Goal: Task Accomplishment & Management: Manage account settings

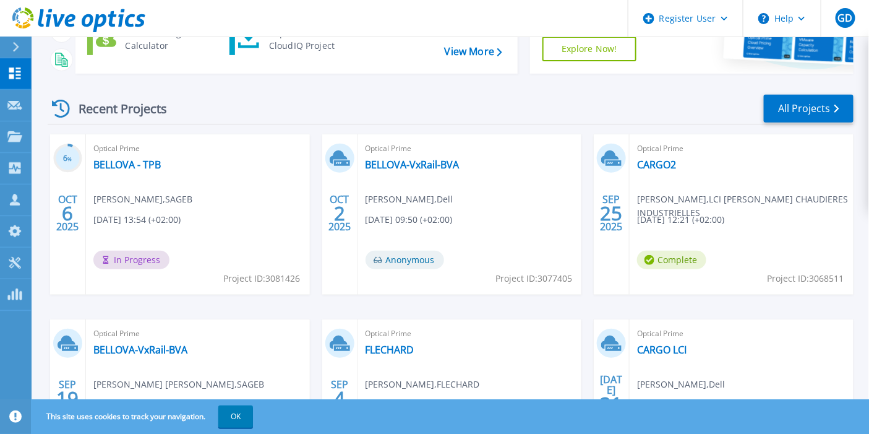
scroll to position [137, 0]
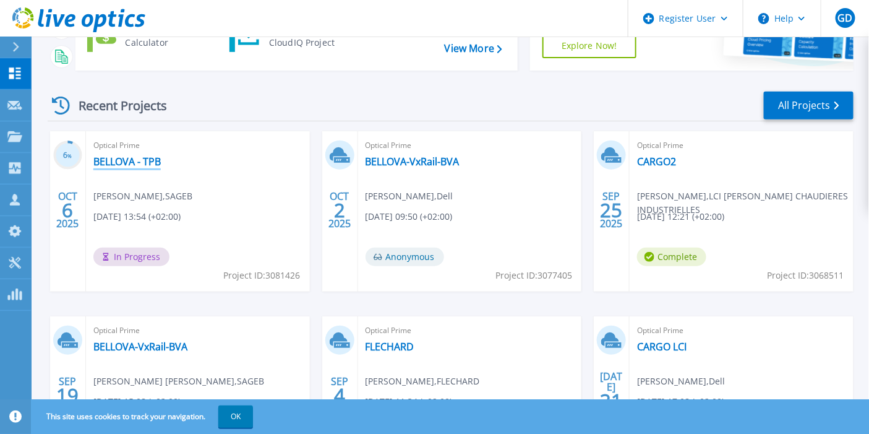
click at [142, 157] on link "BELLOVA - TPB" at bounding box center [126, 161] width 67 height 12
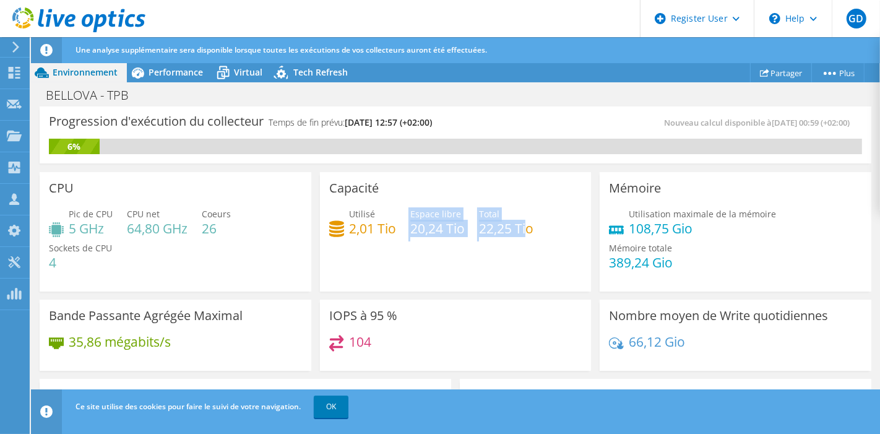
drag, startPoint x: 390, startPoint y: 246, endPoint x: 524, endPoint y: 249, distance: 133.7
click at [524, 247] on div "Utilisé 2,01 Tio Espace libre 20,24 Tio Total 22,25 Tio" at bounding box center [455, 227] width 253 height 40
drag, startPoint x: 346, startPoint y: 239, endPoint x: 348, endPoint y: 246, distance: 6.9
click at [349, 235] on h4 "2,01 Tio" at bounding box center [372, 228] width 47 height 14
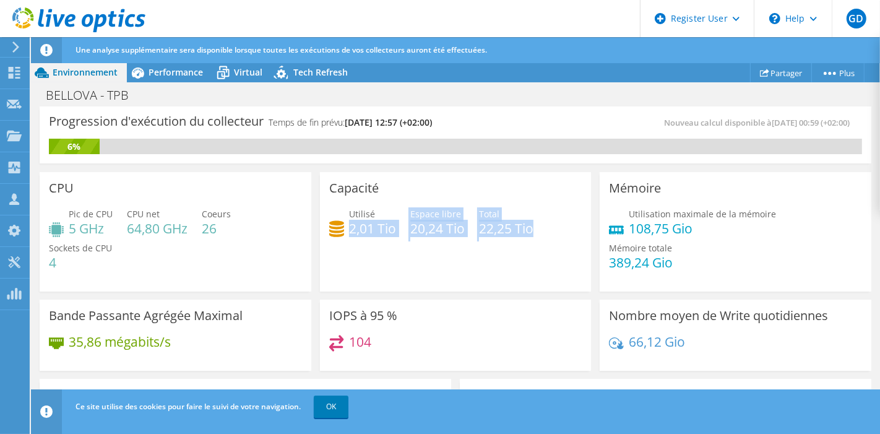
drag, startPoint x: 348, startPoint y: 246, endPoint x: 525, endPoint y: 244, distance: 177.6
click at [525, 244] on div "Utilisé 2,01 Tio Espace libre 20,24 Tio Total 22,25 Tio" at bounding box center [455, 227] width 253 height 40
click at [525, 235] on h4 "22,25 Tio" at bounding box center [506, 228] width 54 height 14
drag, startPoint x: 525, startPoint y: 244, endPoint x: 335, endPoint y: 251, distance: 190.0
click at [335, 247] on div "Utilisé 2,01 Tio Espace libre 20,24 Tio Total 22,25 Tio" at bounding box center [455, 227] width 253 height 40
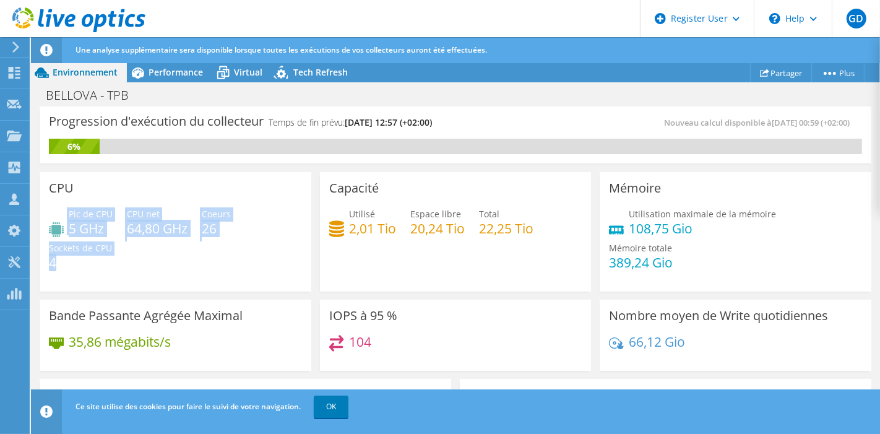
drag, startPoint x: 67, startPoint y: 244, endPoint x: 169, endPoint y: 270, distance: 104.7
click at [169, 270] on div "Pic de CPU 5 GHz CPU net 64,80 GHz Coeurs 26 Sockets de CPU 4" at bounding box center [175, 244] width 253 height 74
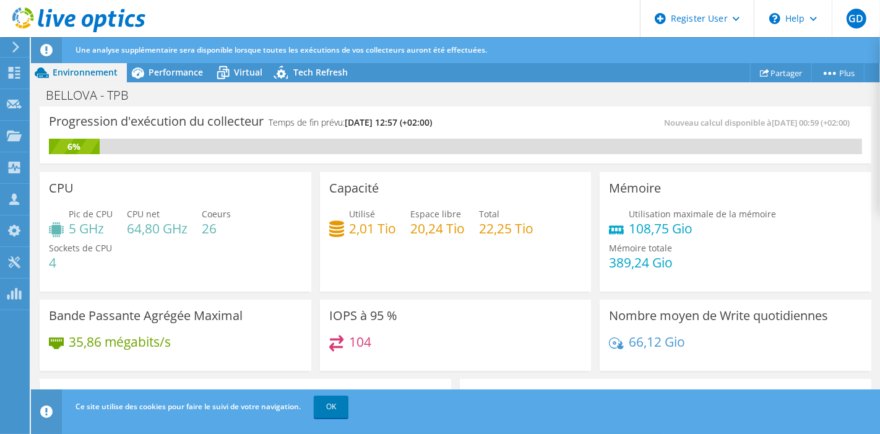
click at [226, 258] on div "Pic de CPU 5 GHz CPU net 64,80 GHz Coeurs 26 Sockets de CPU 4" at bounding box center [175, 244] width 253 height 74
drag, startPoint x: 196, startPoint y: 252, endPoint x: 243, endPoint y: 247, distance: 47.3
click at [243, 247] on div "Pic de CPU 5 GHz CPU net 64,80 GHz Coeurs 26 Sockets de CPU 4" at bounding box center [175, 244] width 253 height 74
drag, startPoint x: 52, startPoint y: 273, endPoint x: 79, endPoint y: 280, distance: 27.5
click at [79, 269] on h4 "4" at bounding box center [80, 263] width 63 height 14
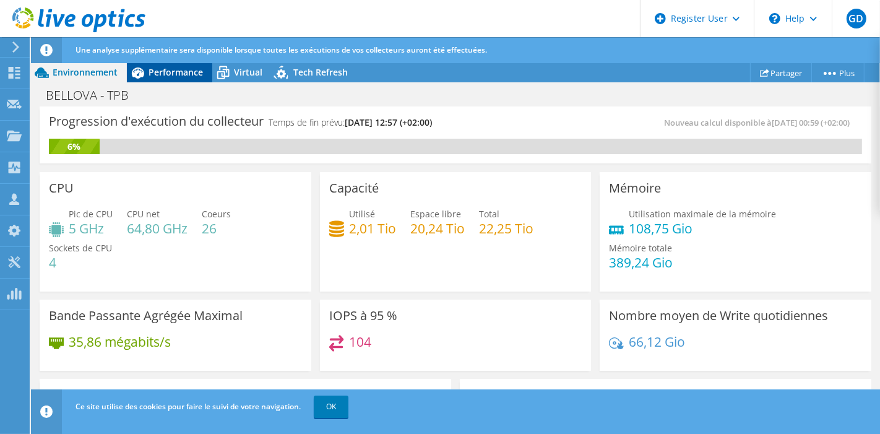
click at [158, 72] on span "Performance" at bounding box center [175, 72] width 54 height 12
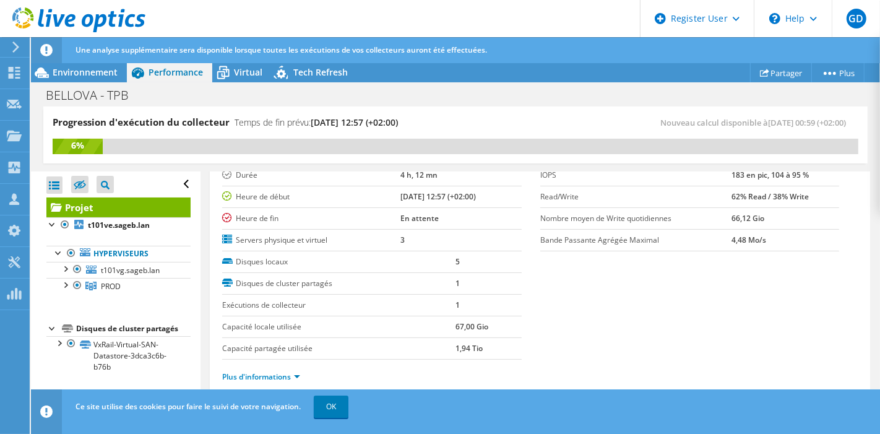
scroll to position [175, 0]
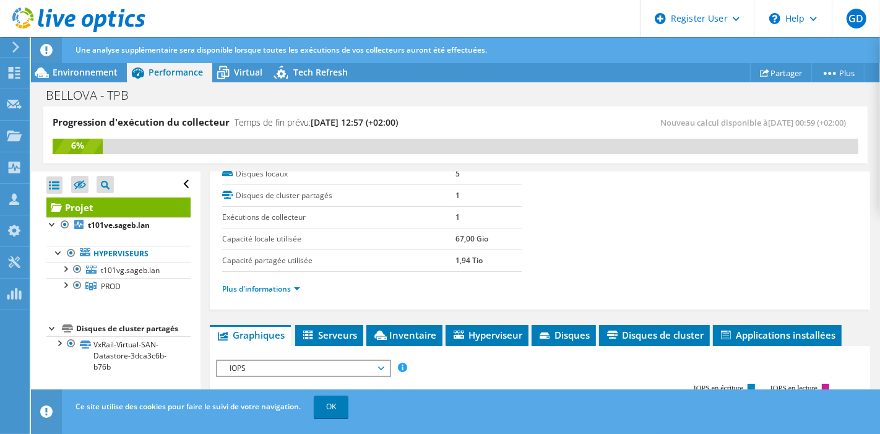
click at [249, 279] on ul "Plus d'informations" at bounding box center [539, 287] width 635 height 17
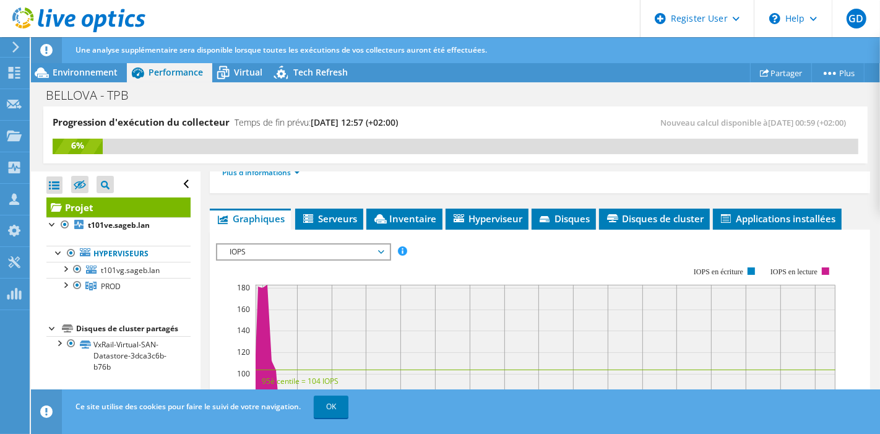
scroll to position [294, 0]
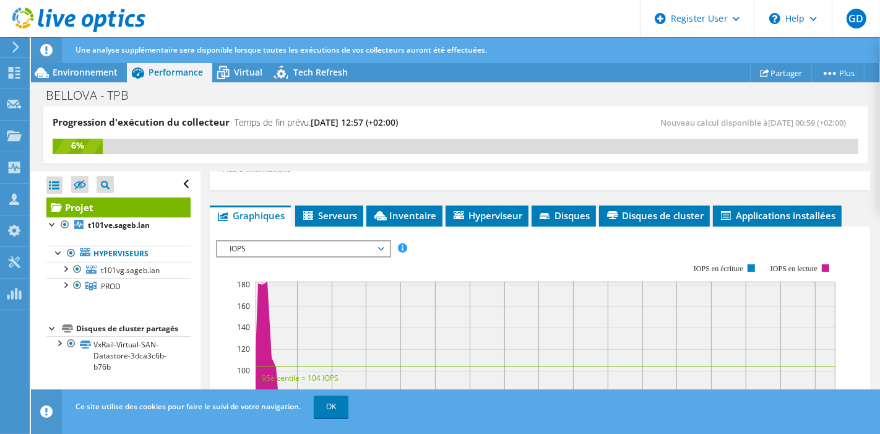
click at [334, 249] on span "IOPS" at bounding box center [302, 248] width 159 height 15
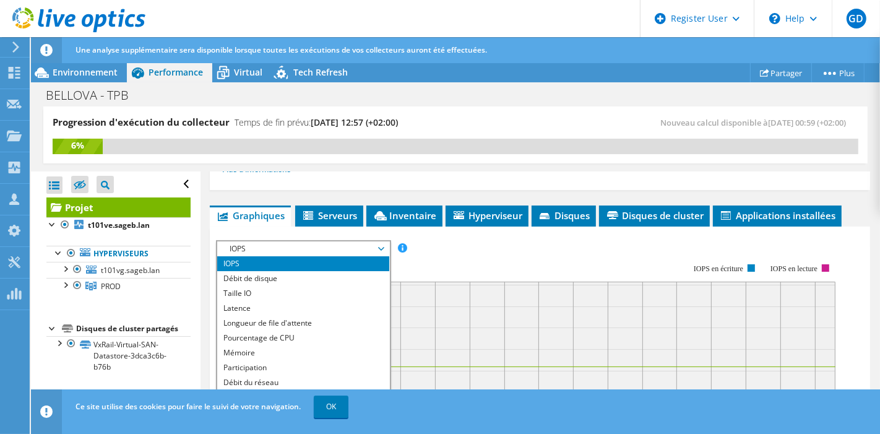
click at [320, 256] on li "IOPS" at bounding box center [302, 263] width 171 height 15
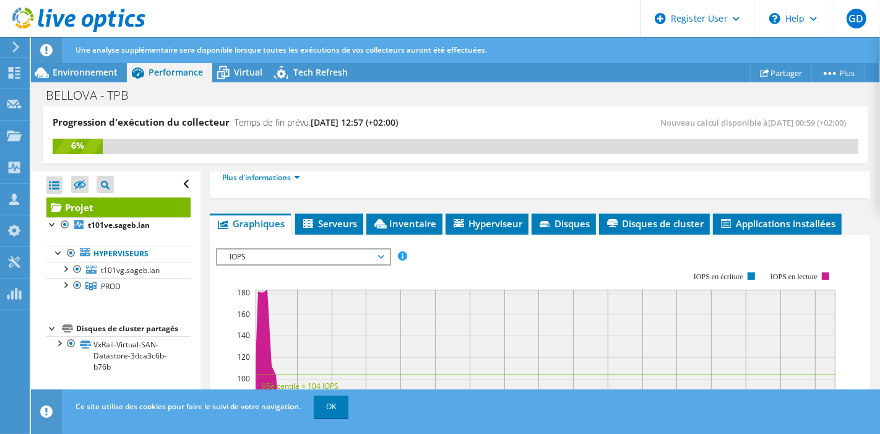
click at [320, 253] on span "IOPS" at bounding box center [302, 256] width 159 height 15
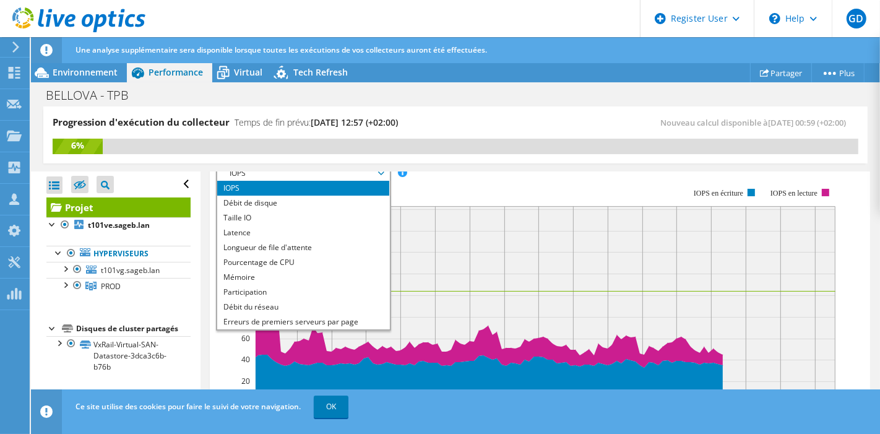
scroll to position [380, 0]
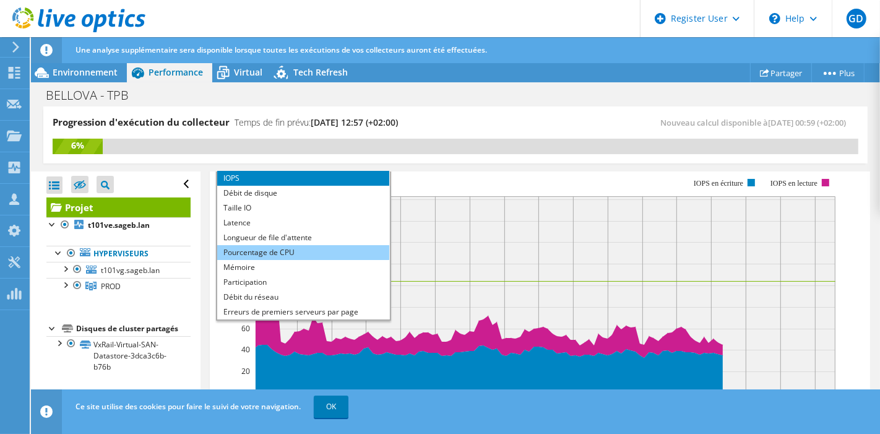
click at [294, 245] on li "Pourcentage de CPU" at bounding box center [302, 252] width 171 height 15
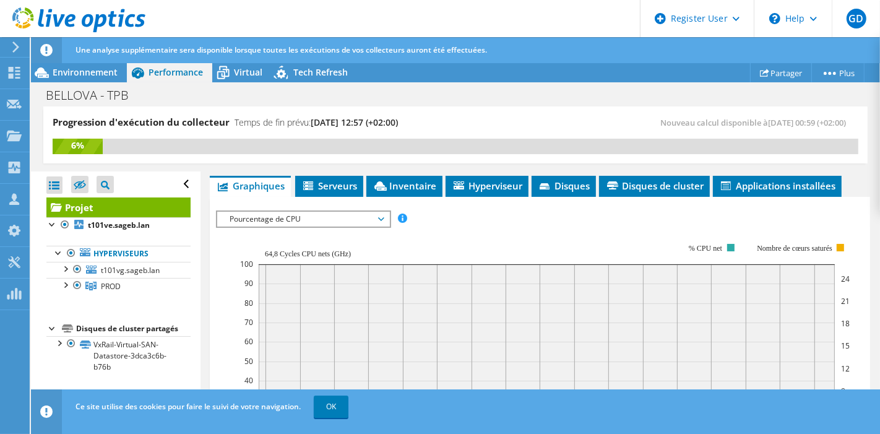
scroll to position [281, 0]
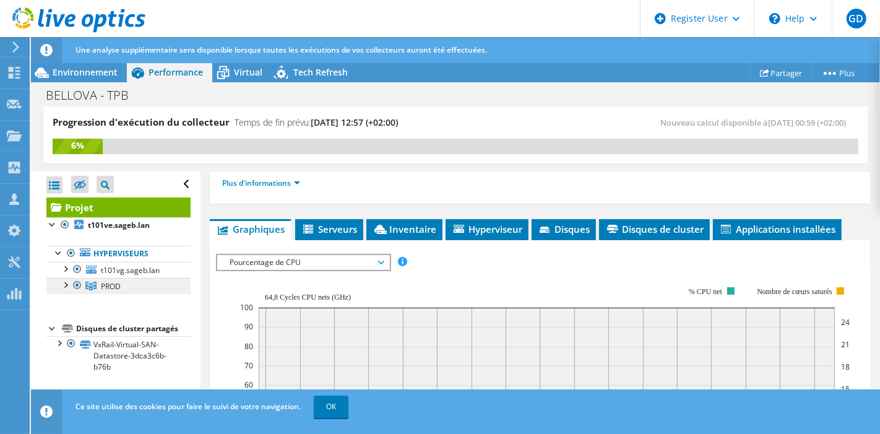
click at [129, 283] on link "PROD" at bounding box center [118, 286] width 144 height 16
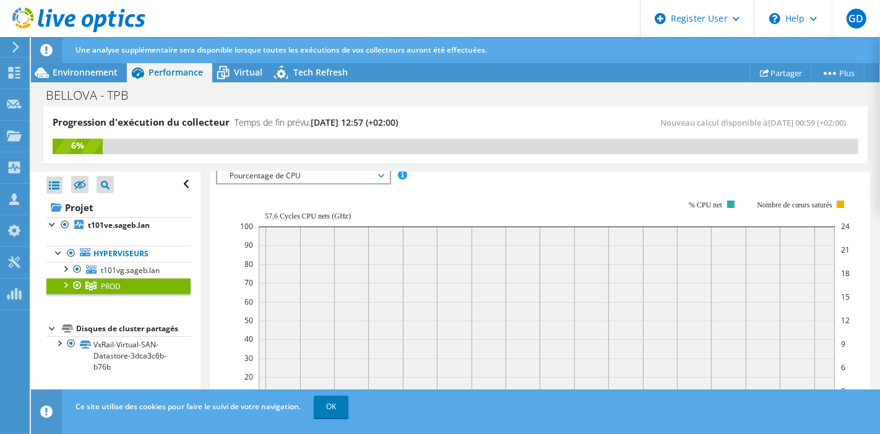
click at [60, 292] on link "PROD" at bounding box center [118, 286] width 144 height 16
click at [62, 287] on div at bounding box center [65, 284] width 12 height 12
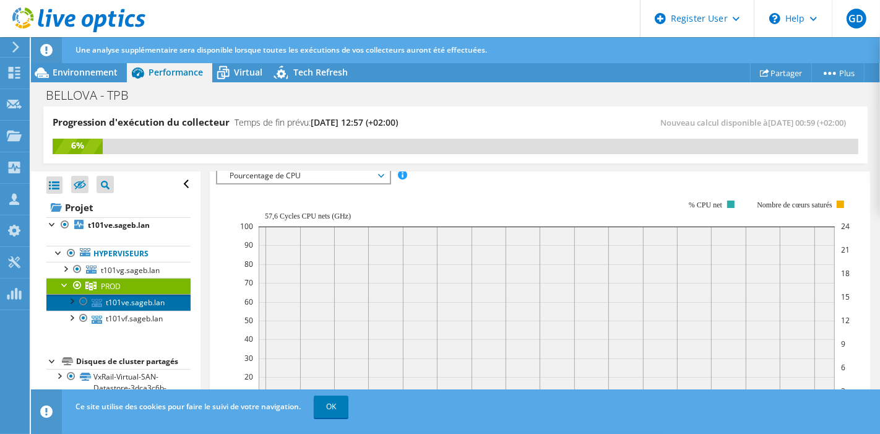
click at [144, 304] on link "t101ve.sageb.lan" at bounding box center [118, 302] width 144 height 16
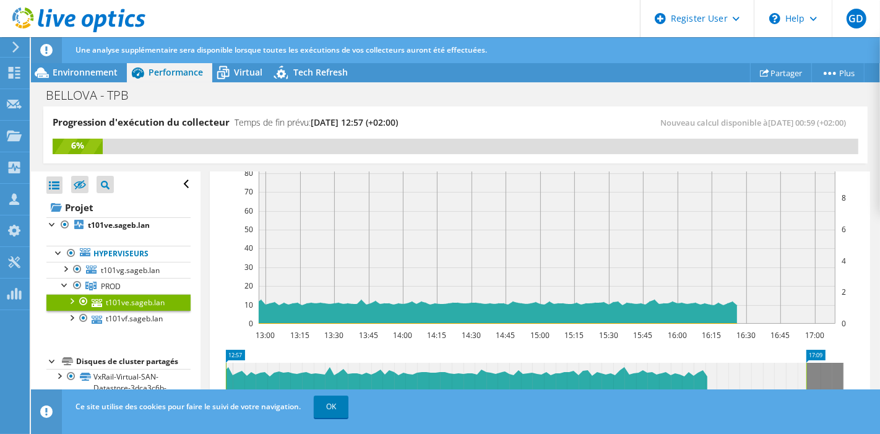
scroll to position [384, 0]
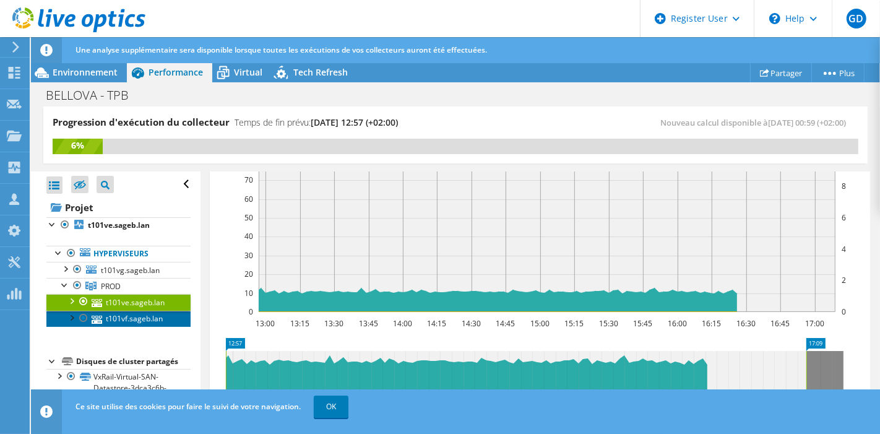
click at [135, 311] on link "t101vf.sageb.lan" at bounding box center [118, 319] width 144 height 16
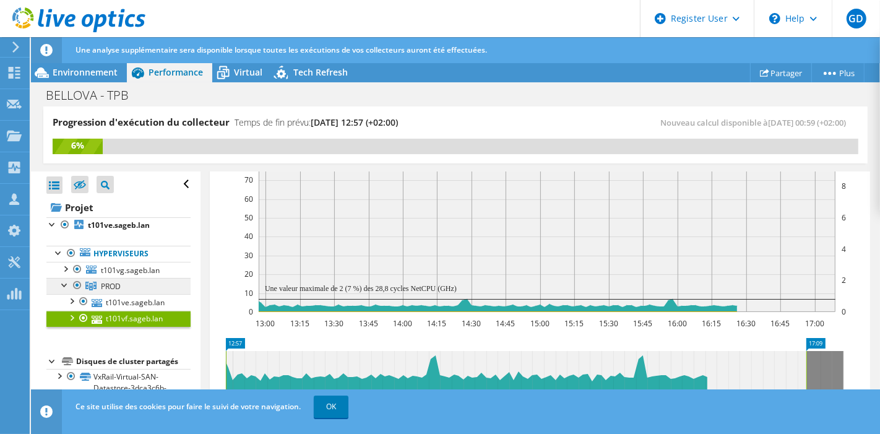
click at [121, 291] on link "PROD" at bounding box center [118, 286] width 144 height 16
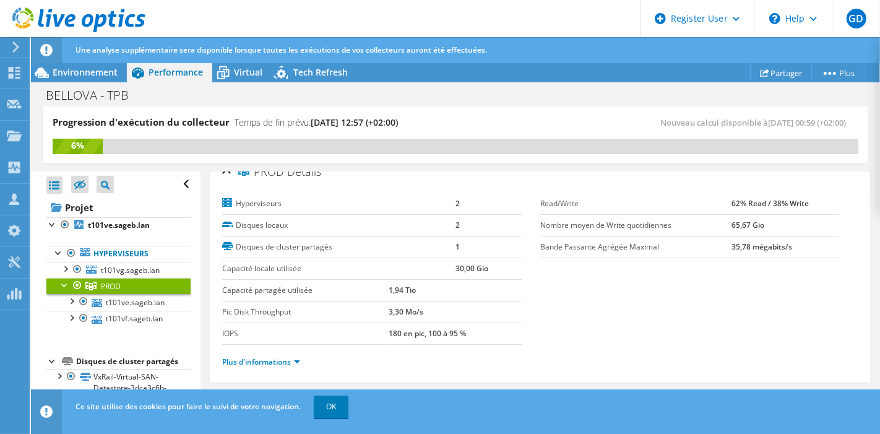
scroll to position [25, 0]
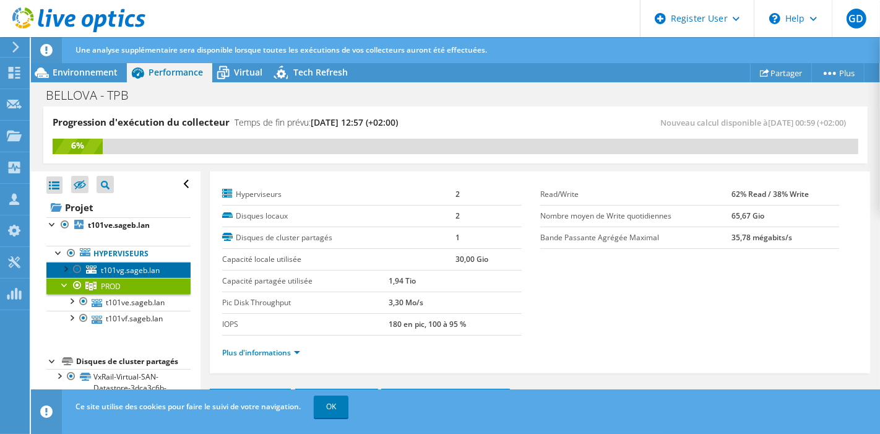
click at [150, 270] on span "t101vg.sageb.lan" at bounding box center [130, 270] width 59 height 11
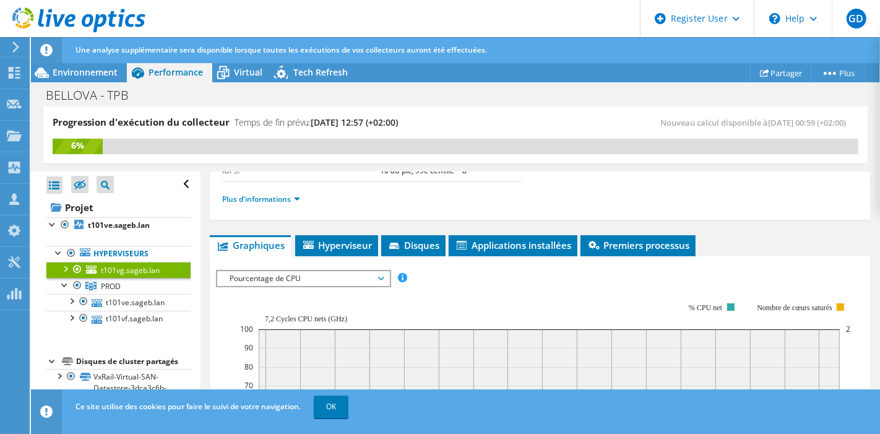
scroll to position [179, 0]
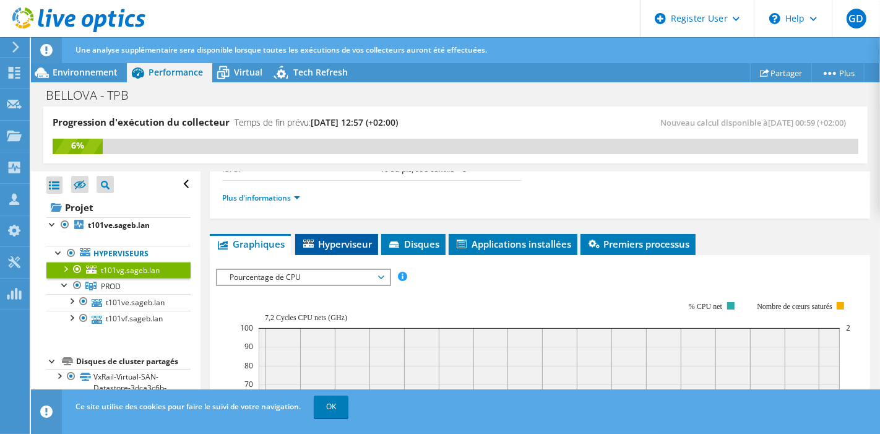
click at [332, 238] on span "Hyperviseur" at bounding box center [336, 244] width 71 height 12
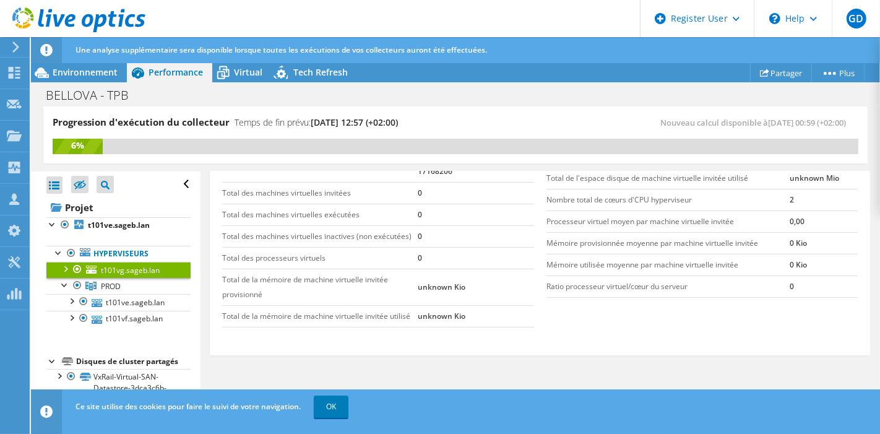
scroll to position [93, 0]
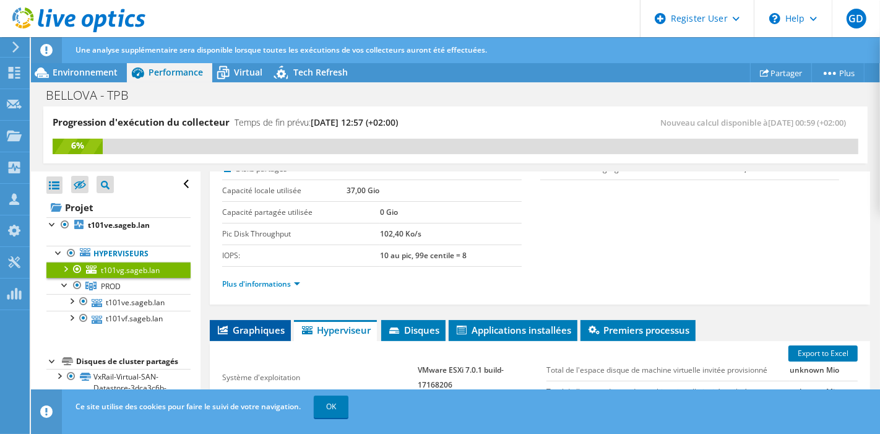
click at [240, 320] on li "Graphiques" at bounding box center [250, 330] width 81 height 21
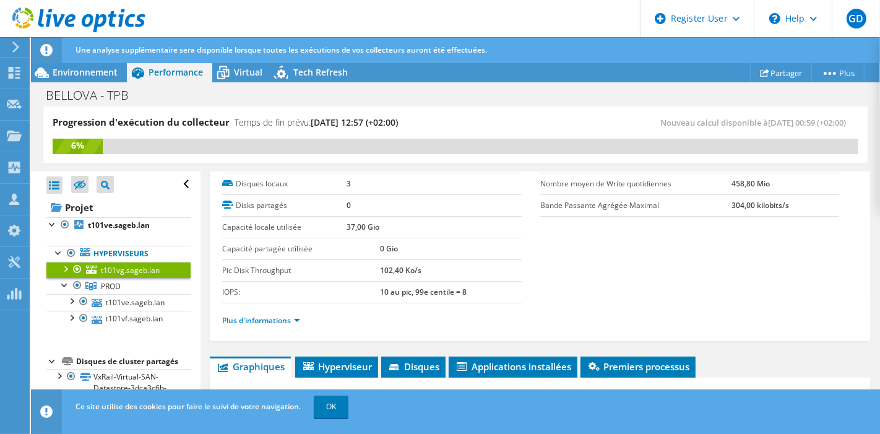
scroll to position [0, 0]
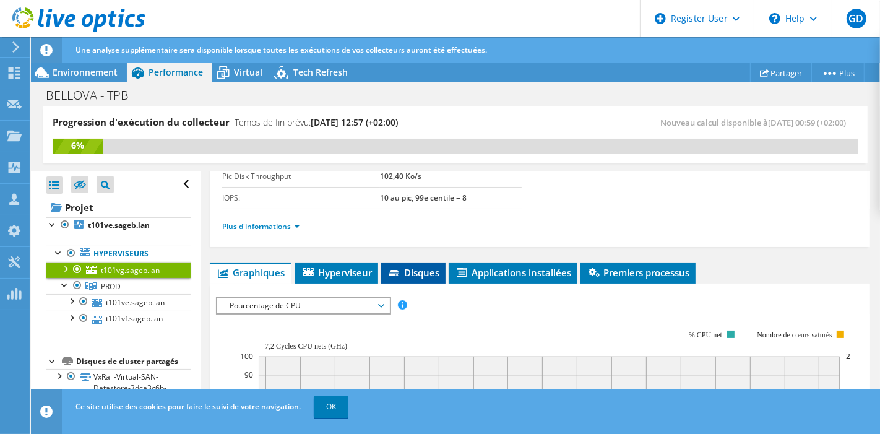
click at [402, 270] on icon at bounding box center [395, 274] width 12 height 8
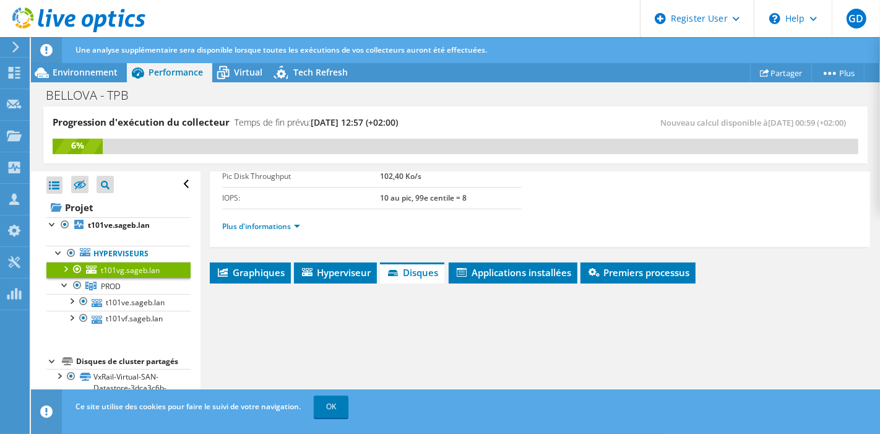
scroll to position [307, 0]
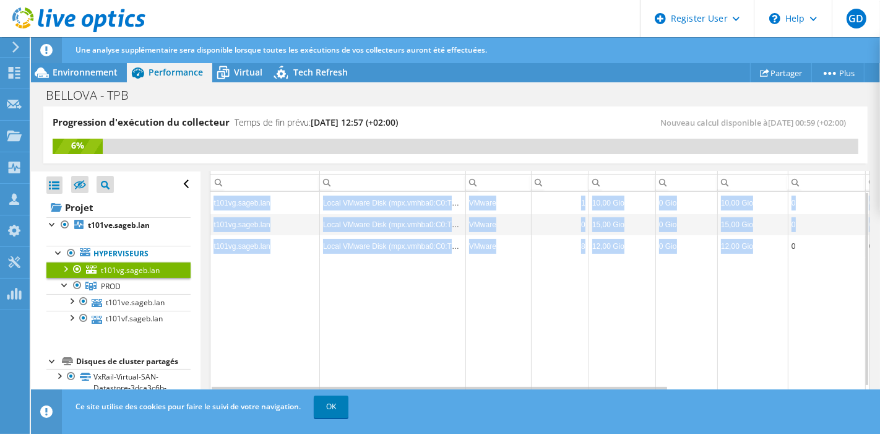
drag, startPoint x: 759, startPoint y: 237, endPoint x: 213, endPoint y: 196, distance: 547.9
click at [213, 196] on tbody "t101vg.sageb.lan Local VMware Disk (mpx.vmhba0:C0:T2:L0) VMware 1 10,00 Gio 0 G…" at bounding box center [670, 292] width 920 height 200
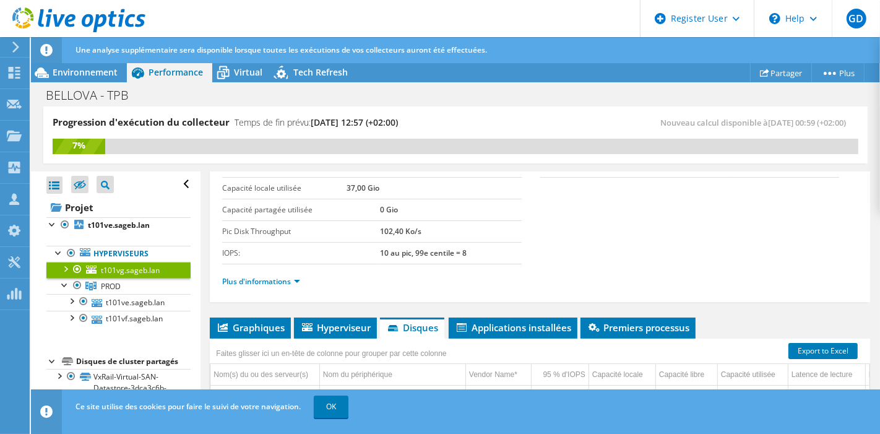
scroll to position [106, 0]
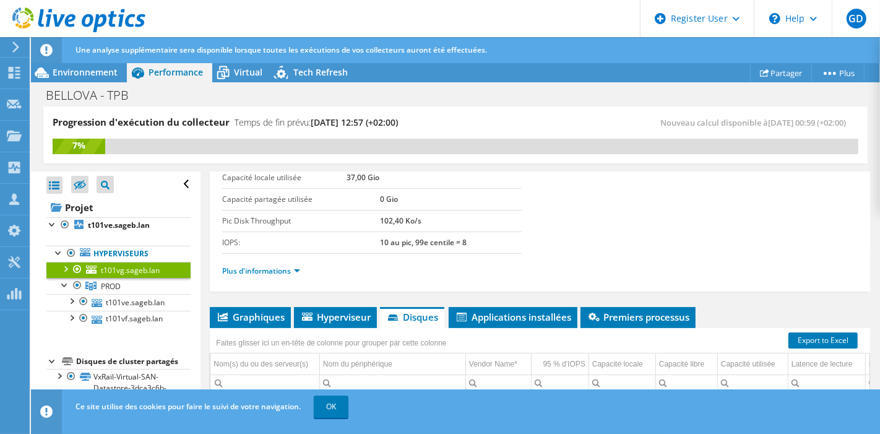
click at [136, 16] on icon at bounding box center [78, 19] width 133 height 25
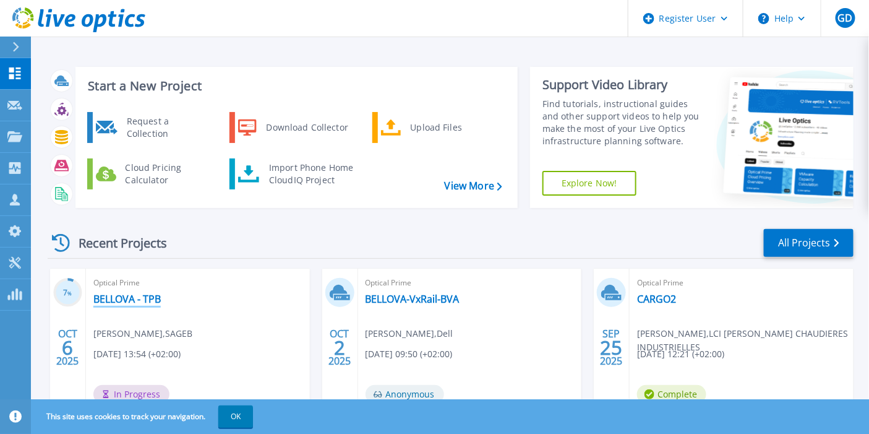
click at [126, 298] on link "BELLOVA - TPB" at bounding box center [126, 299] width 67 height 12
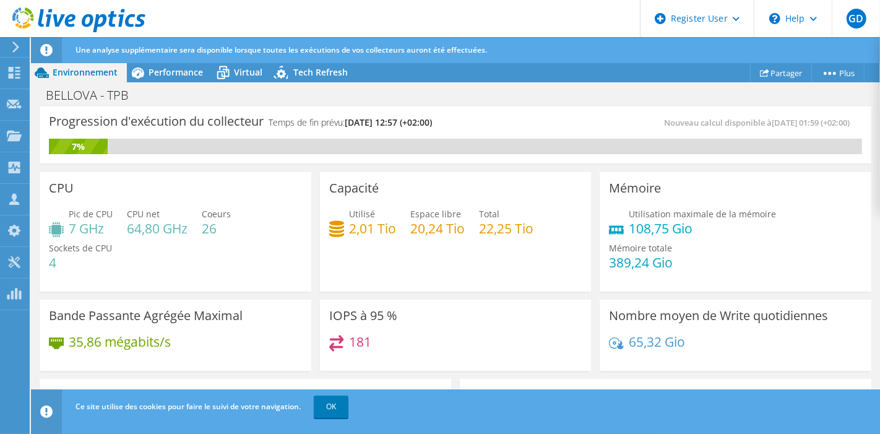
scroll to position [51, 0]
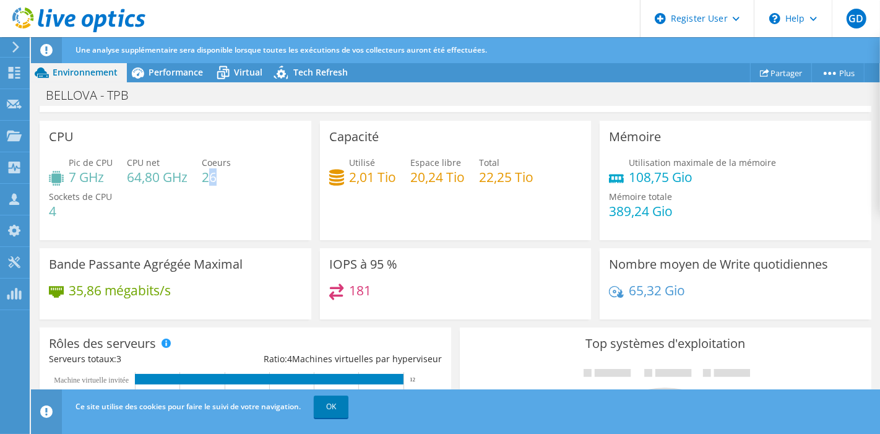
click at [217, 184] on h4 "26" at bounding box center [216, 177] width 29 height 14
click at [179, 68] on span "Performance" at bounding box center [175, 72] width 54 height 12
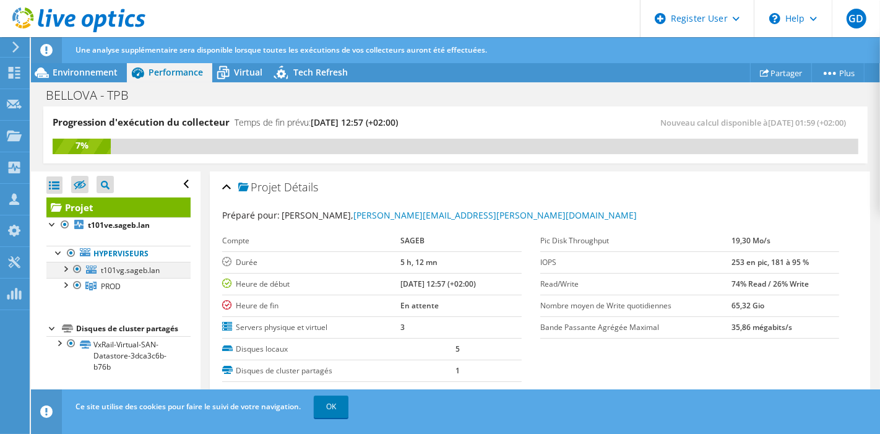
click at [78, 265] on div at bounding box center [77, 269] width 12 height 15
click at [75, 269] on div at bounding box center [77, 269] width 12 height 15
click at [64, 286] on div at bounding box center [65, 284] width 12 height 12
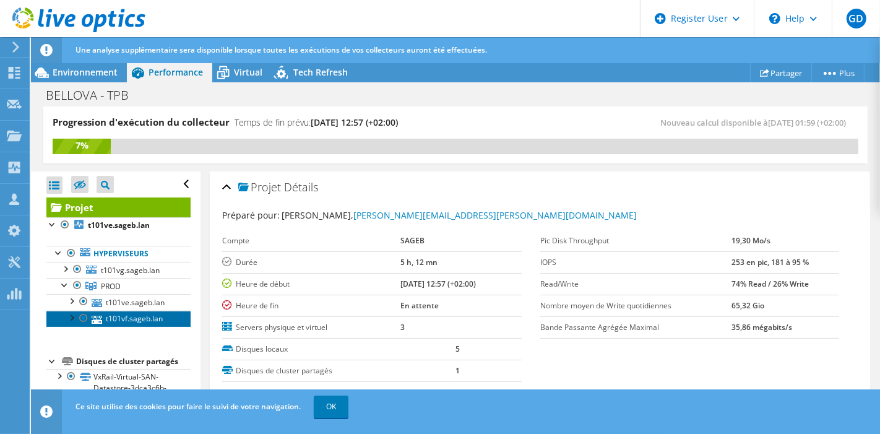
click at [114, 311] on link "t101vf.sageb.lan" at bounding box center [118, 319] width 144 height 16
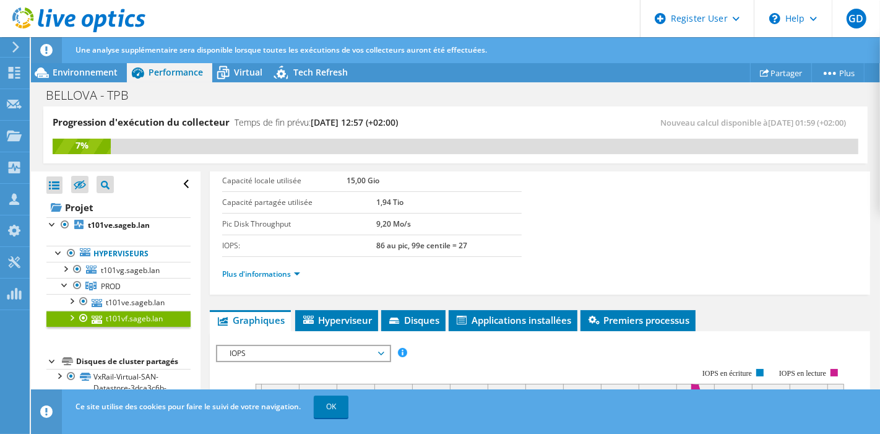
scroll to position [104, 0]
click at [274, 268] on link "Plus d'informations" at bounding box center [261, 273] width 78 height 11
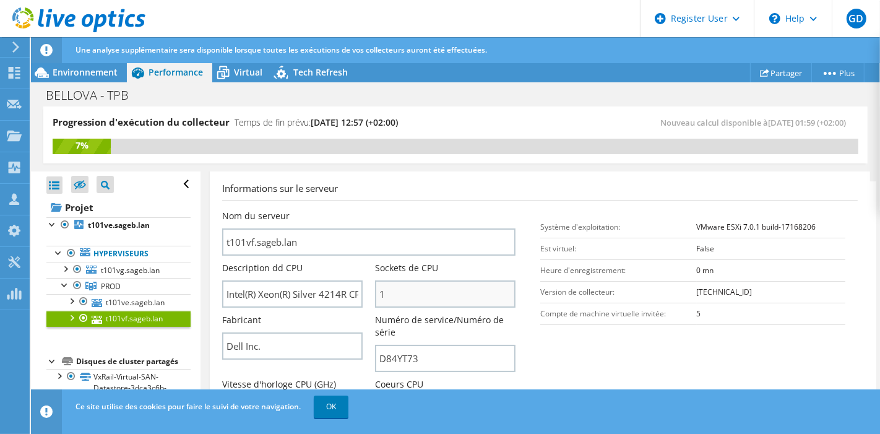
scroll to position [274, 0]
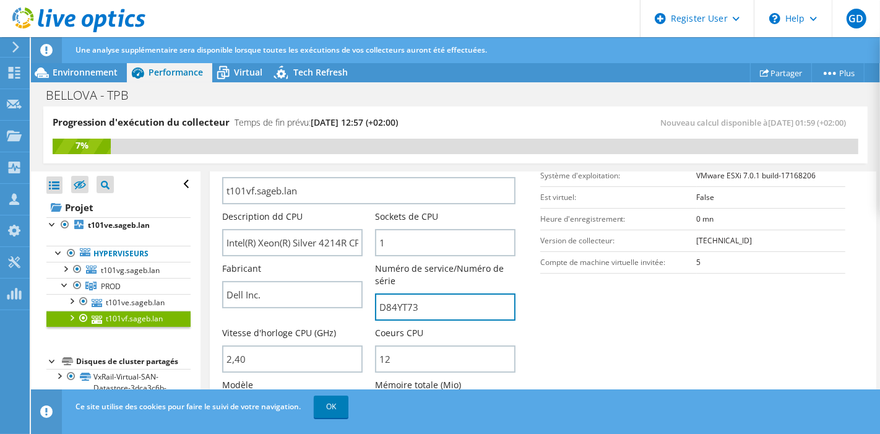
drag, startPoint x: 398, startPoint y: 301, endPoint x: 361, endPoint y: 302, distance: 37.8
click at [361, 158] on div "Nom du serveur t101vf.sageb.lan Description dd CPU Intel(R) Xeon(R) Silver 4214…" at bounding box center [374, 158] width 305 height 0
click at [421, 308] on input "D84YT73" at bounding box center [445, 306] width 140 height 27
drag, startPoint x: 421, startPoint y: 308, endPoint x: 369, endPoint y: 309, distance: 51.4
click at [369, 158] on div "Nom du serveur t101vf.sageb.lan Description dd CPU Intel(R) Xeon(R) Silver 4214…" at bounding box center [374, 158] width 305 height 0
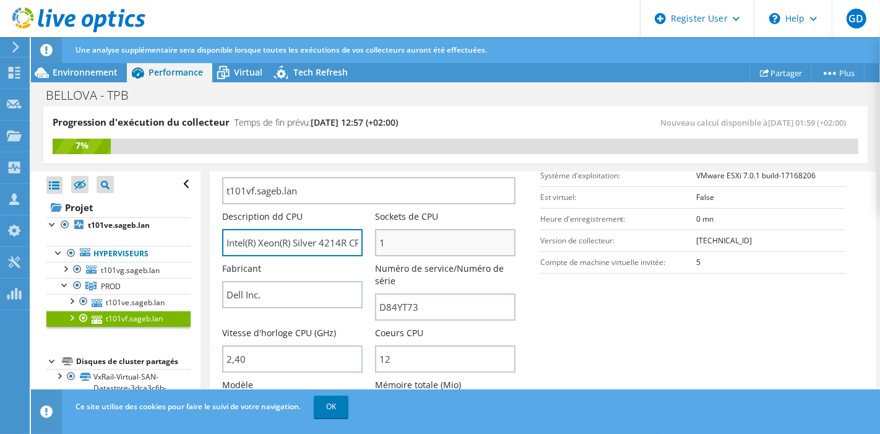
drag, startPoint x: 303, startPoint y: 241, endPoint x: 434, endPoint y: 243, distance: 131.2
click at [434, 158] on div "Nom du serveur t101vf.sageb.lan Description dd CPU Intel(R) Xeon(R) Silver 4214…" at bounding box center [374, 158] width 305 height 0
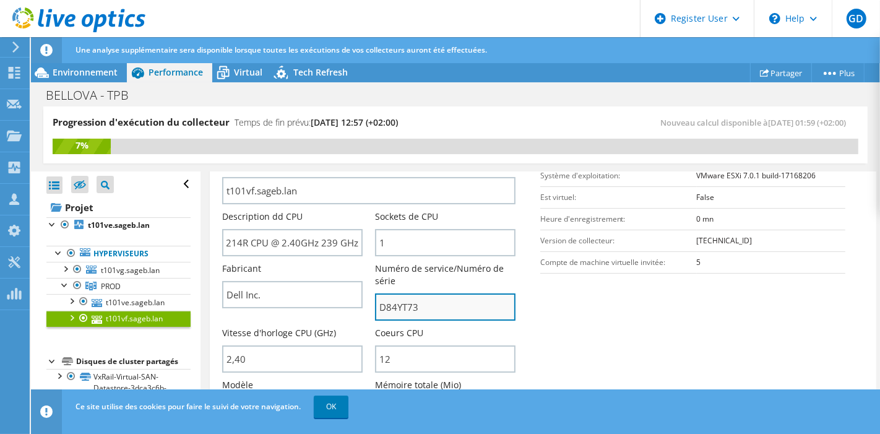
scroll to position [0, 0]
drag, startPoint x: 426, startPoint y: 298, endPoint x: 363, endPoint y: 303, distance: 63.3
click at [363, 158] on div "Nom du serveur t101vf.sageb.lan Description dd CPU Intel(R) Xeon(R) Silver 4214…" at bounding box center [374, 158] width 305 height 0
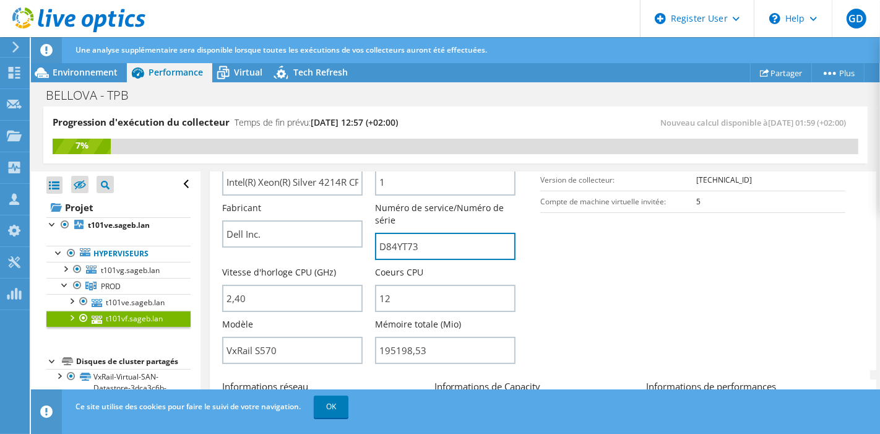
scroll to position [343, 0]
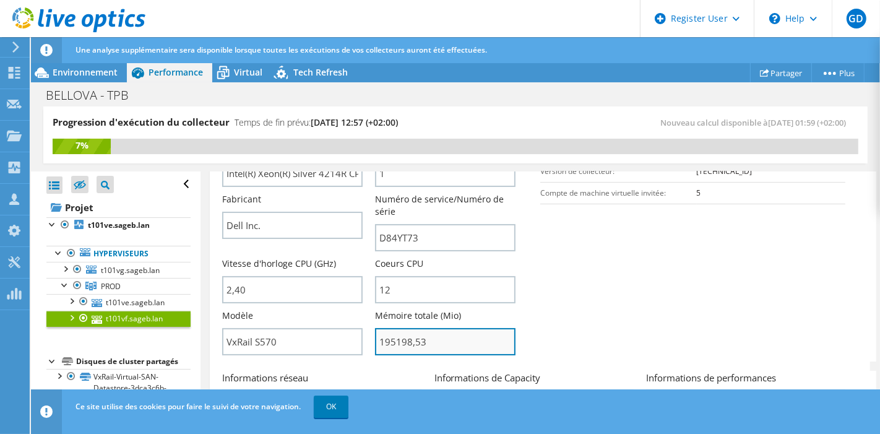
drag, startPoint x: 428, startPoint y: 330, endPoint x: 447, endPoint y: 330, distance: 19.2
click at [447, 330] on input "195198,53" at bounding box center [445, 341] width 140 height 27
click at [413, 343] on input "195198,53" at bounding box center [445, 341] width 140 height 27
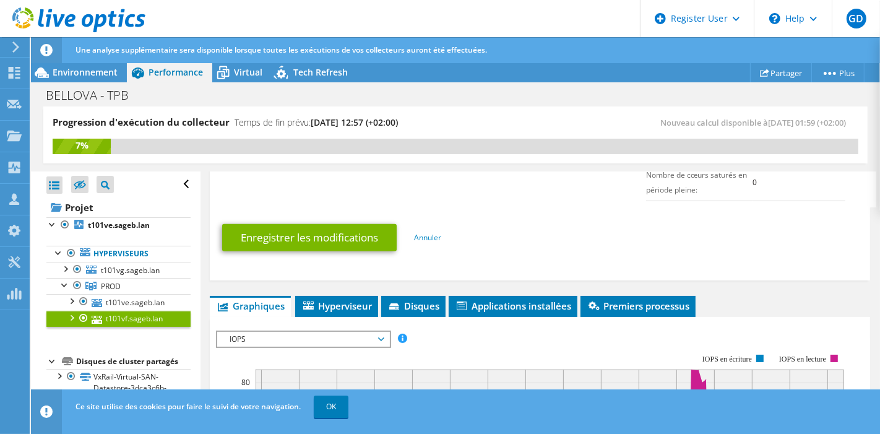
scroll to position [724, 0]
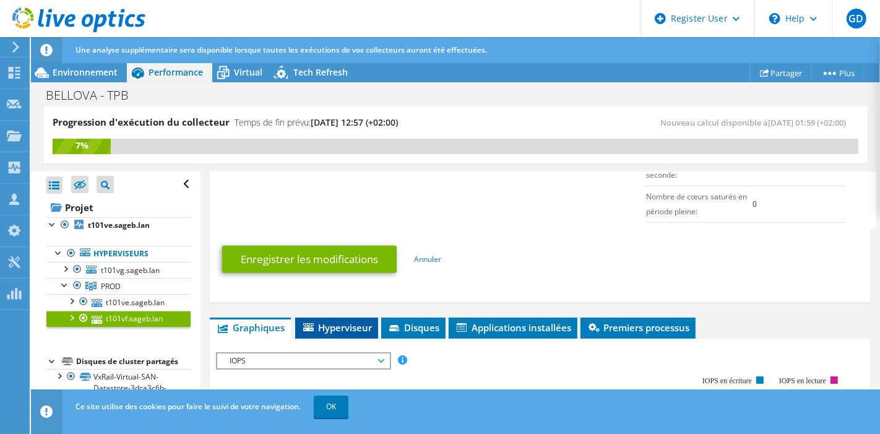
type input "19519853"
click at [329, 321] on span "Hyperviseur" at bounding box center [336, 327] width 71 height 12
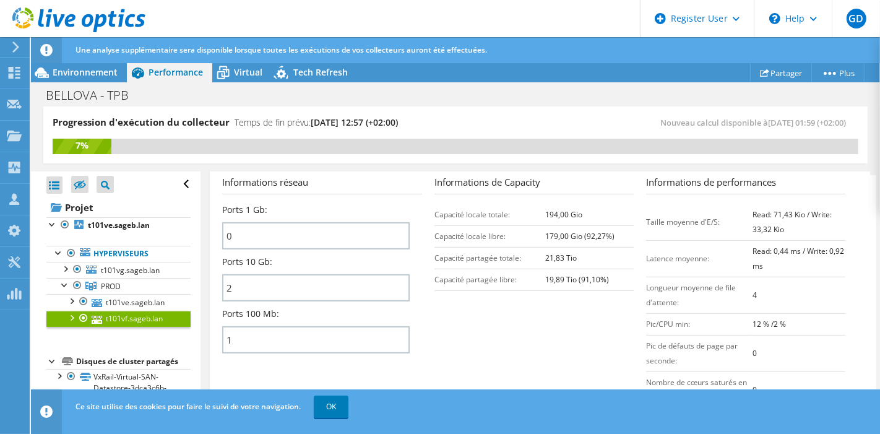
scroll to position [539, 0]
drag, startPoint x: 548, startPoint y: 207, endPoint x: 479, endPoint y: 200, distance: 68.5
click at [466, 196] on div "Informations de Capacity Capacité locale totale: 194,00 Gio Capacité locale lib…" at bounding box center [540, 232] width 212 height 116
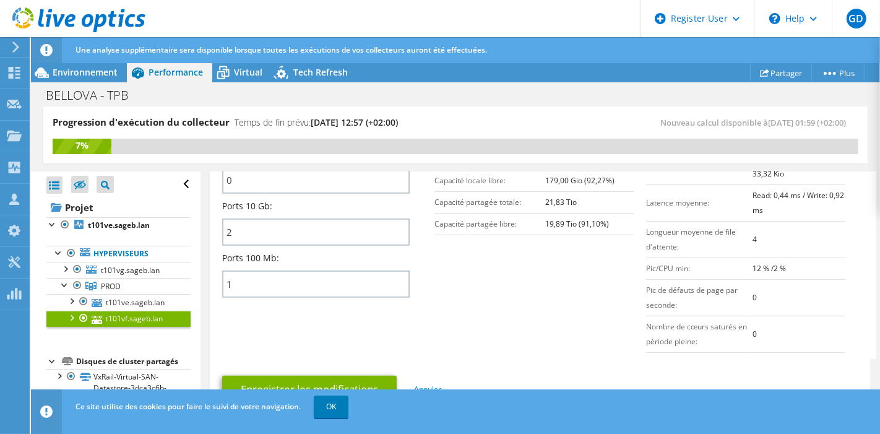
scroll to position [595, 0]
